Goal: Task Accomplishment & Management: Complete application form

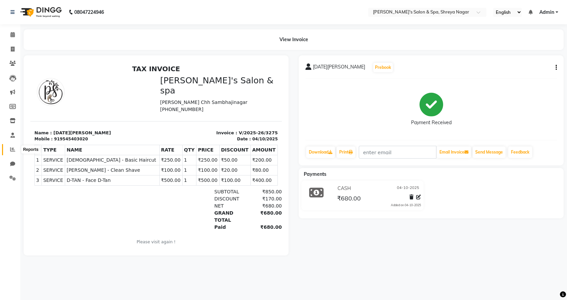
click at [16, 147] on span at bounding box center [13, 150] width 12 height 8
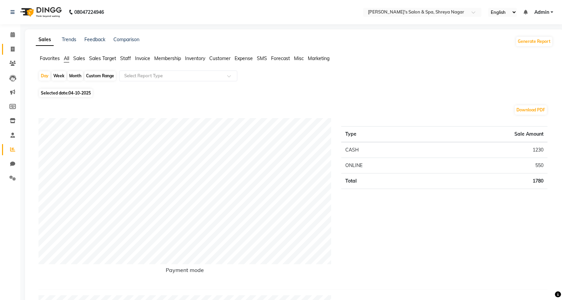
click at [15, 51] on span at bounding box center [13, 50] width 12 height 8
select select "service"
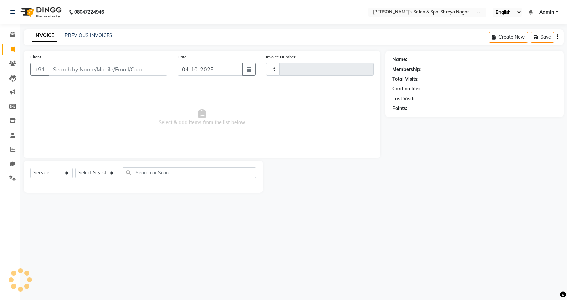
type input "3276"
select select "7591"
click at [116, 72] on input "Client" at bounding box center [108, 69] width 119 height 13
click at [118, 71] on input "Client" at bounding box center [108, 69] width 119 height 13
type input "P"
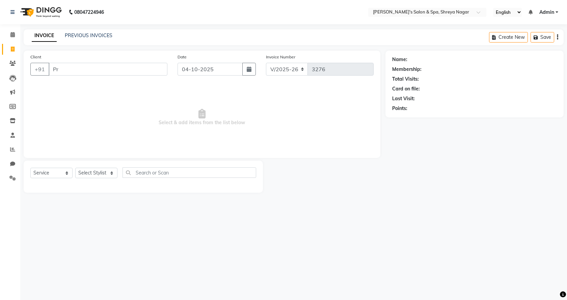
type input "P"
type input "[PERSON_NAME]"
click at [152, 63] on button "Add Client" at bounding box center [150, 69] width 35 height 13
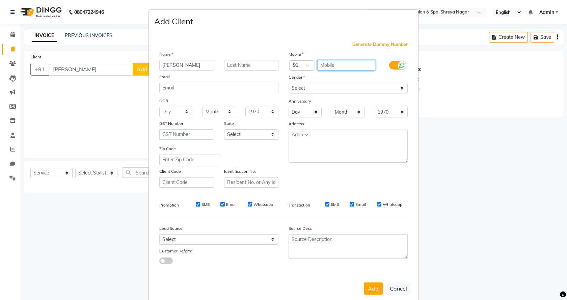
drag, startPoint x: 329, startPoint y: 62, endPoint x: 325, endPoint y: 73, distance: 11.0
click at [329, 71] on div at bounding box center [348, 65] width 65 height 11
type input "8668902089"
click at [337, 86] on select "Select [DEMOGRAPHIC_DATA] [DEMOGRAPHIC_DATA] Other Prefer Not To Say" at bounding box center [348, 88] width 119 height 10
select select "[DEMOGRAPHIC_DATA]"
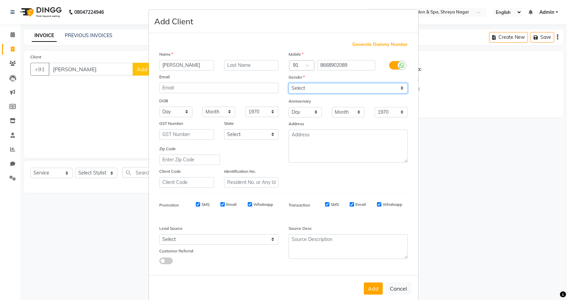
click at [289, 83] on select "Select [DEMOGRAPHIC_DATA] [DEMOGRAPHIC_DATA] Other Prefer Not To Say" at bounding box center [348, 88] width 119 height 10
click at [369, 289] on button "Add" at bounding box center [373, 289] width 19 height 12
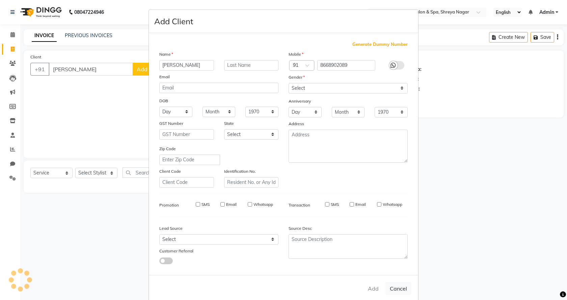
type input "8668902089"
select select
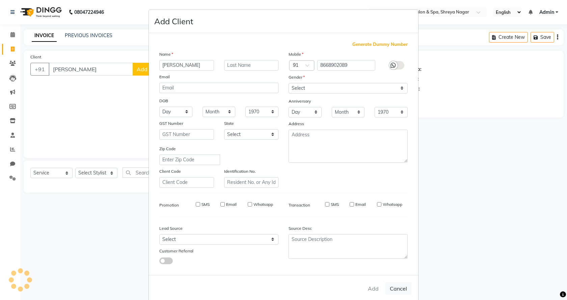
select select
checkbox input "false"
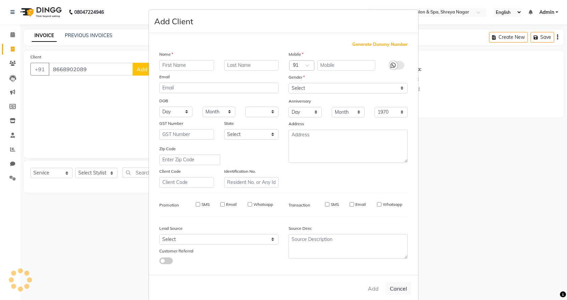
checkbox input "false"
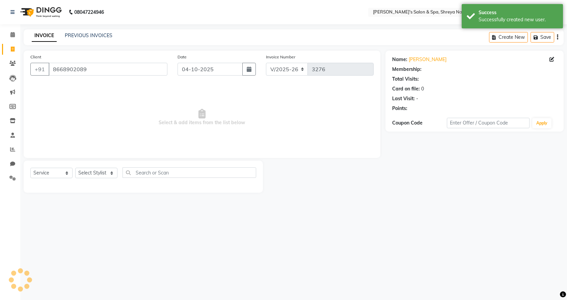
select select "1: Object"
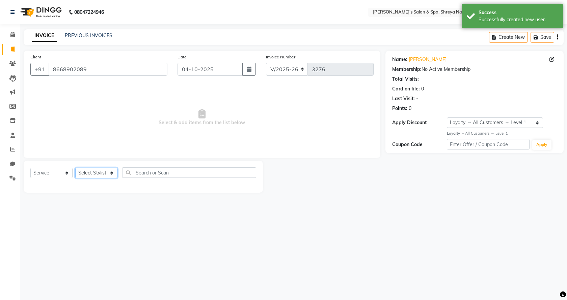
drag, startPoint x: 85, startPoint y: 177, endPoint x: 95, endPoint y: 178, distance: 9.9
click at [85, 177] on select "Select Stylist [PERSON_NAME] [PERSON_NAME] [PERSON_NAME] Product Reception" at bounding box center [96, 173] width 42 height 10
select select "67482"
click at [75, 168] on select "Select Stylist [PERSON_NAME] [PERSON_NAME] [PERSON_NAME] Product Reception" at bounding box center [96, 173] width 42 height 10
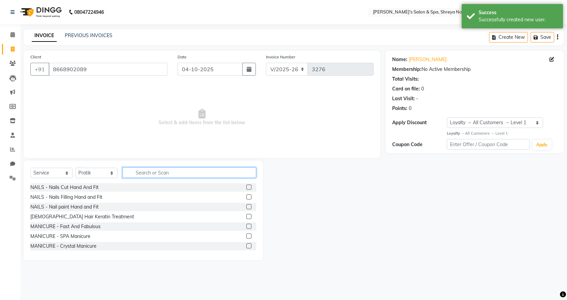
click at [163, 171] on input "text" at bounding box center [190, 172] width 134 height 10
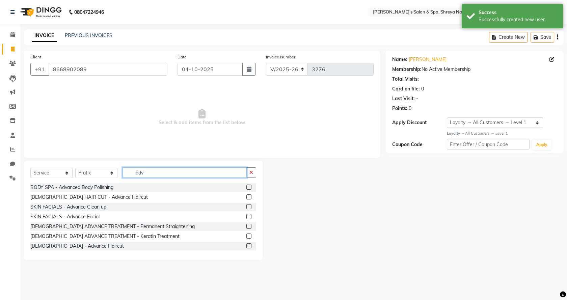
type input "adv"
click at [240, 245] on div "[DEMOGRAPHIC_DATA] - Advance Haircut" at bounding box center [143, 246] width 226 height 8
click at [246, 245] on label at bounding box center [248, 245] width 5 height 5
click at [246, 245] on input "checkbox" at bounding box center [248, 246] width 4 height 4
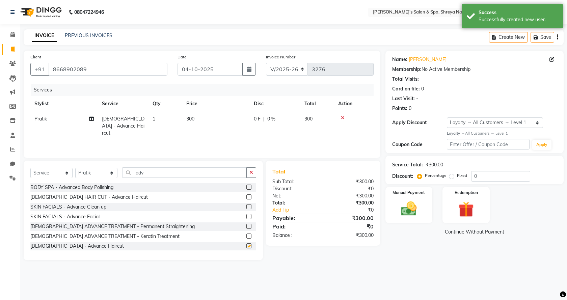
checkbox input "false"
click at [169, 175] on input "adv" at bounding box center [185, 172] width 124 height 10
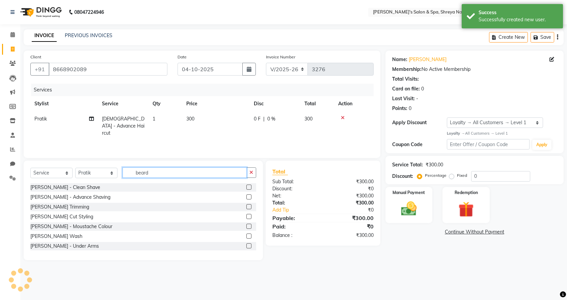
type input "beard"
click at [247, 217] on div at bounding box center [251, 217] width 10 height 8
click at [246, 217] on label at bounding box center [248, 216] width 5 height 5
click at [246, 217] on input "checkbox" at bounding box center [248, 217] width 4 height 4
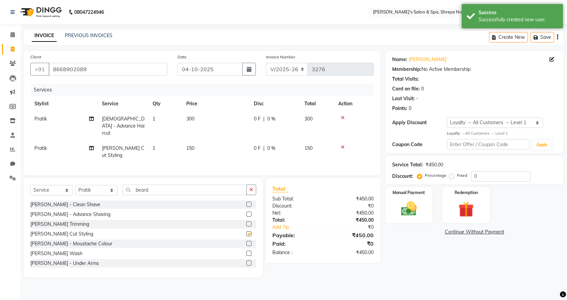
checkbox input "false"
click at [457, 176] on label "Fixed" at bounding box center [462, 176] width 10 height 6
click at [451, 176] on input "Fixed" at bounding box center [453, 175] width 5 height 5
radio input "true"
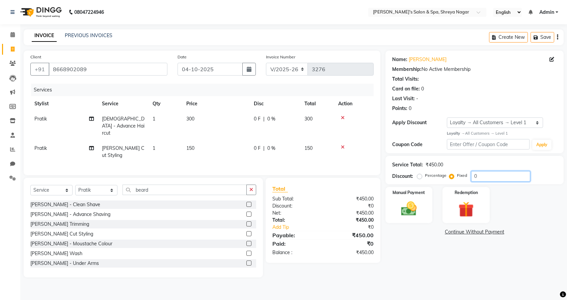
click at [481, 176] on input "0" at bounding box center [500, 176] width 59 height 10
type input "050"
click at [409, 216] on img at bounding box center [409, 209] width 26 height 19
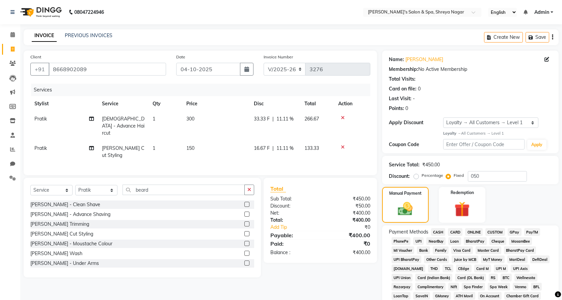
click at [468, 232] on span "ONLINE" at bounding box center [474, 232] width 18 height 8
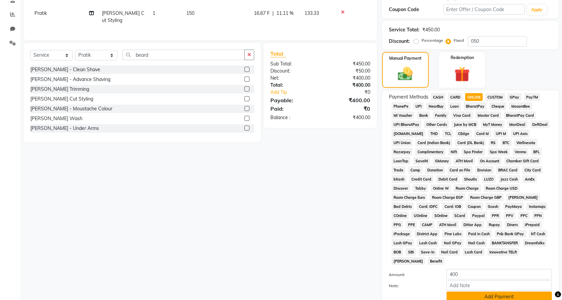
click at [486, 292] on button "Add Payment" at bounding box center [499, 297] width 105 height 10
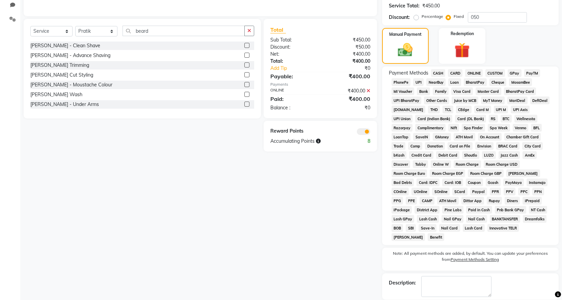
scroll to position [183, 0]
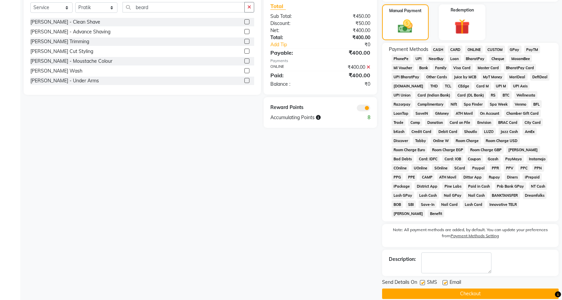
click at [486, 289] on button "Checkout" at bounding box center [470, 294] width 177 height 10
